Goal: Information Seeking & Learning: Learn about a topic

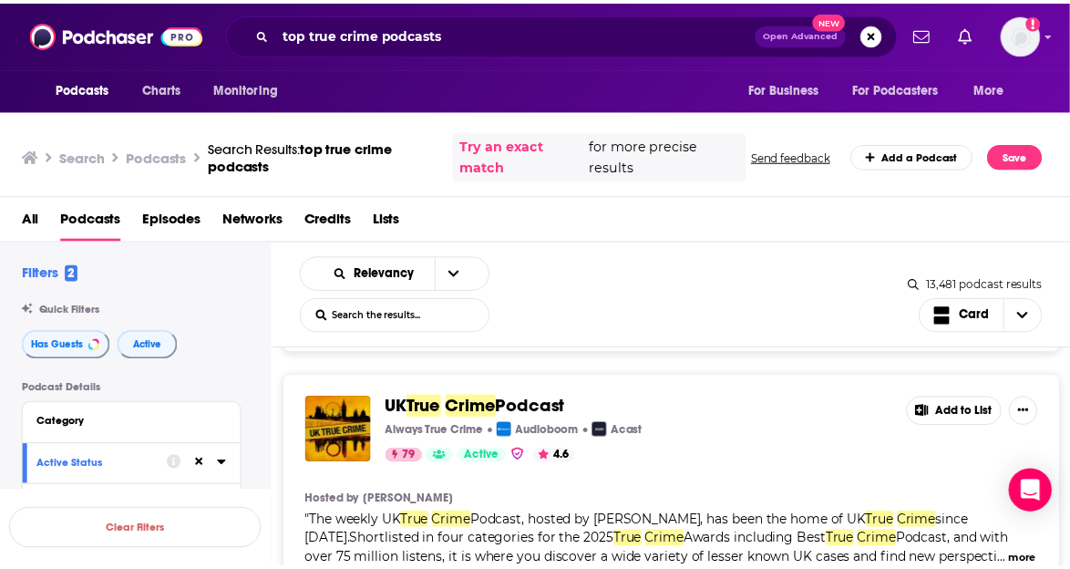
scroll to position [949, 0]
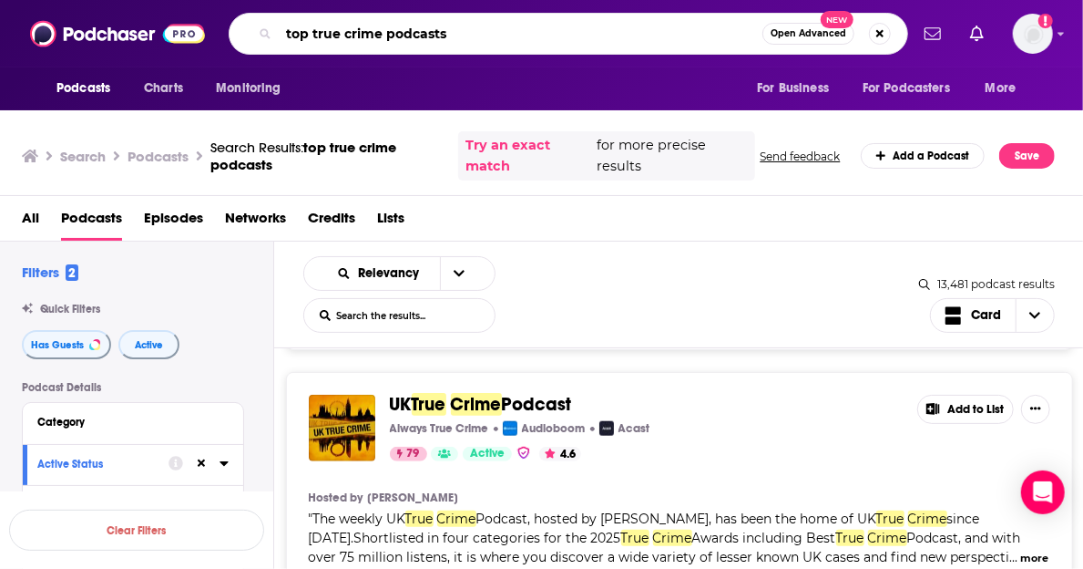
drag, startPoint x: 467, startPoint y: 33, endPoint x: 259, endPoint y: 45, distance: 208.1
click at [259, 45] on div "top true crime podcasts Open Advanced New" at bounding box center [569, 34] width 680 height 42
type input "this is woman's work"
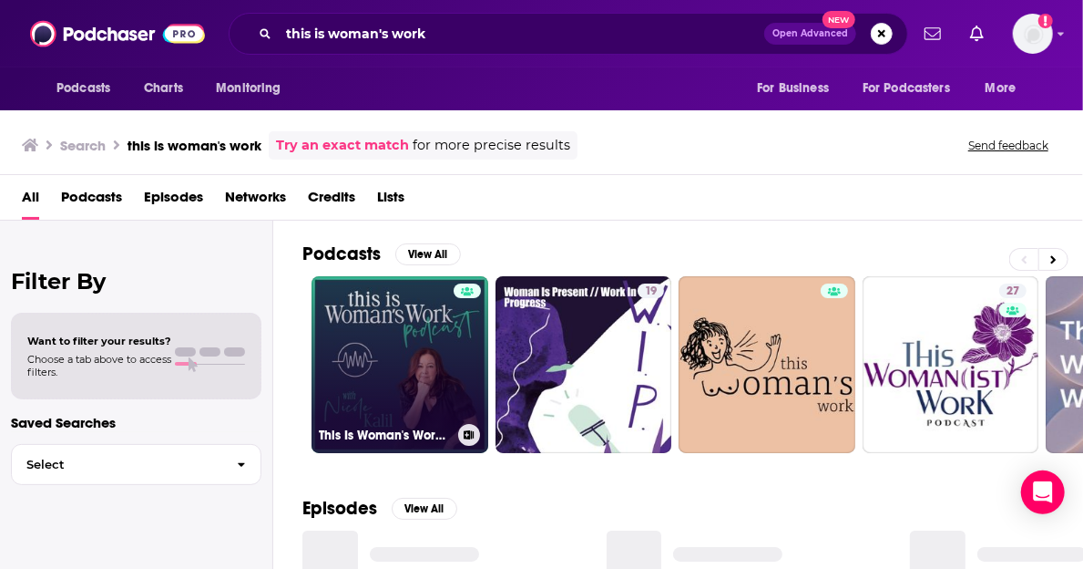
click at [406, 354] on link "This Is Woman's Work with [PERSON_NAME]" at bounding box center [400, 364] width 177 height 177
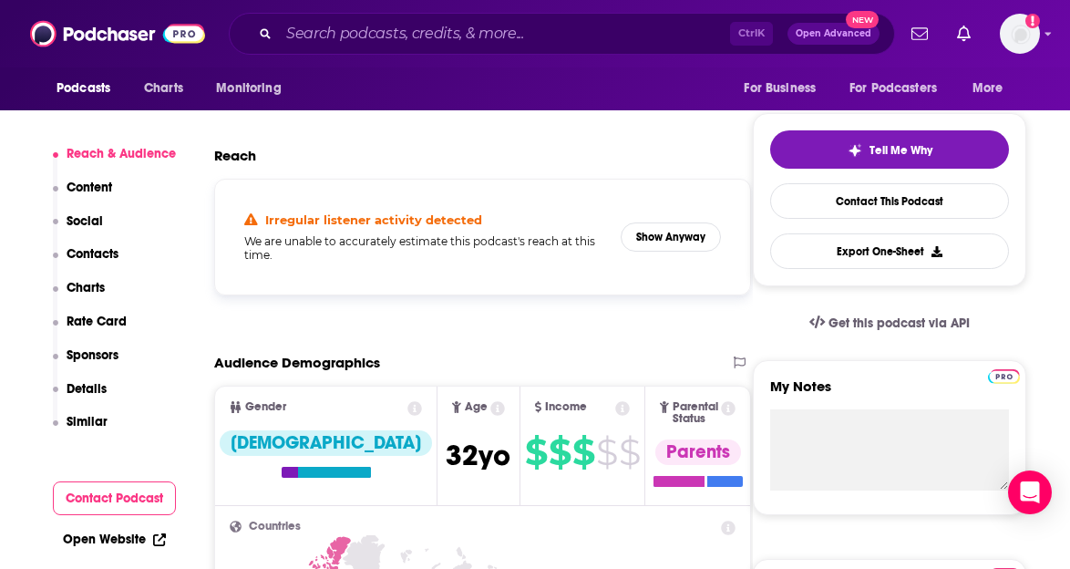
scroll to position [384, 0]
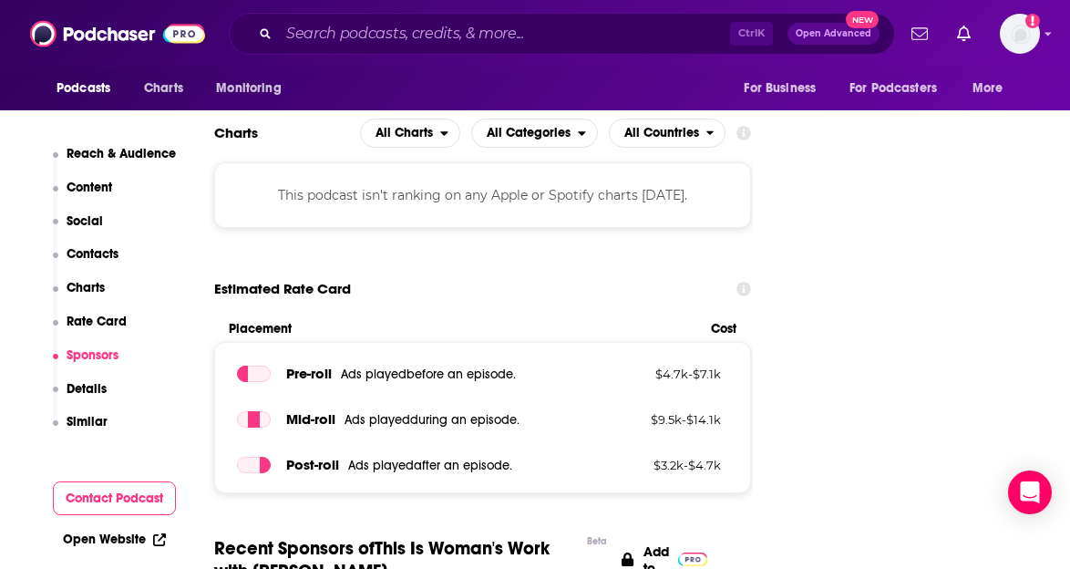
click at [163, 152] on p "Reach & Audience" at bounding box center [121, 153] width 109 height 15
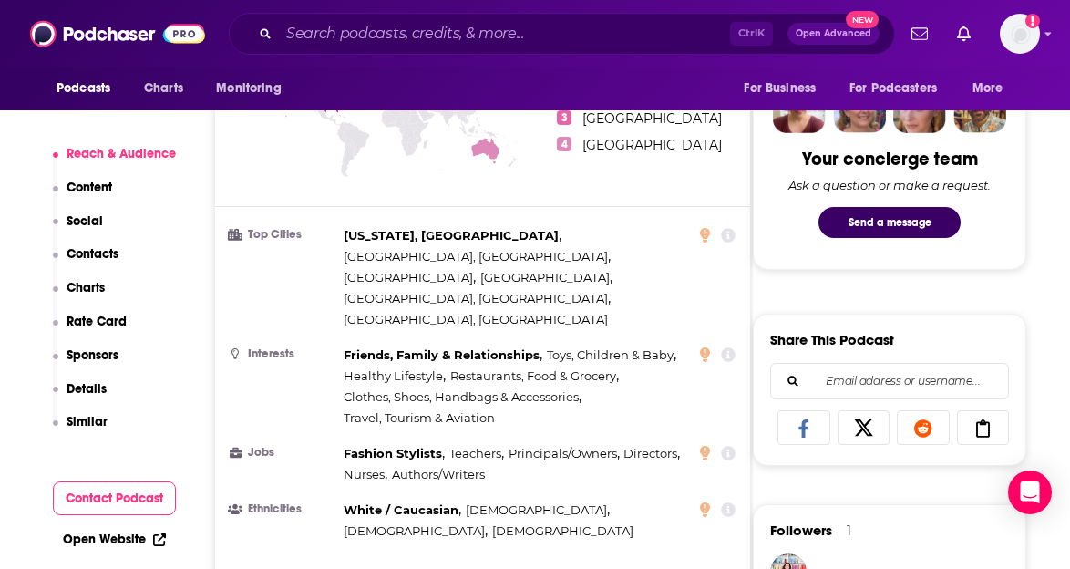
scroll to position [895, 0]
